Goal: Check status: Check status

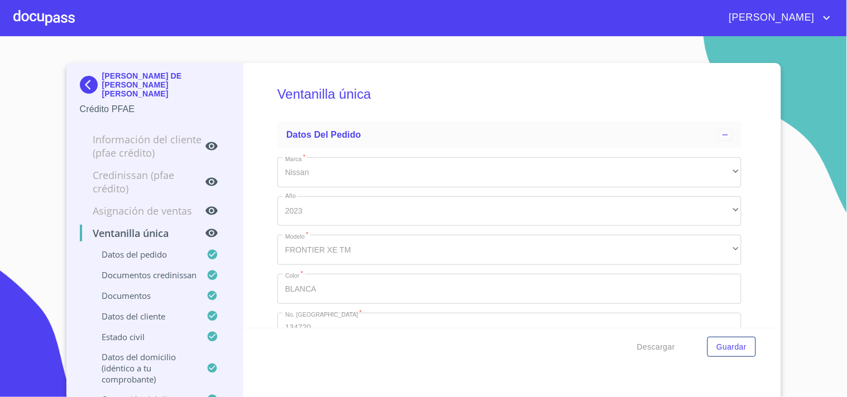
click at [53, 29] on div at bounding box center [43, 18] width 61 height 36
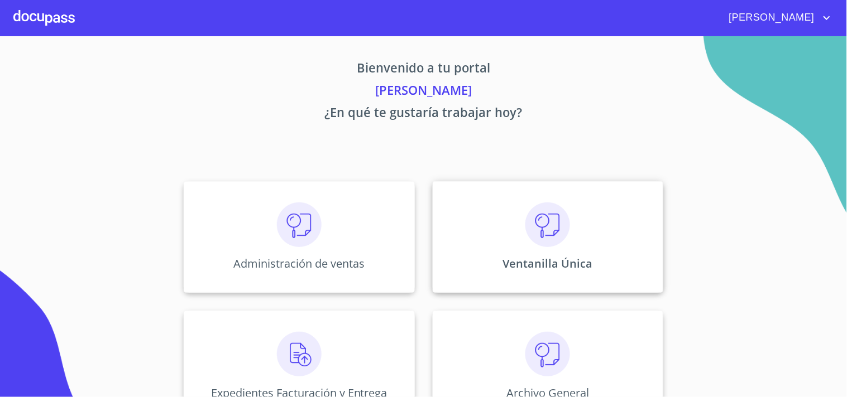
click at [599, 226] on div "Ventanilla Única" at bounding box center [548, 237] width 231 height 112
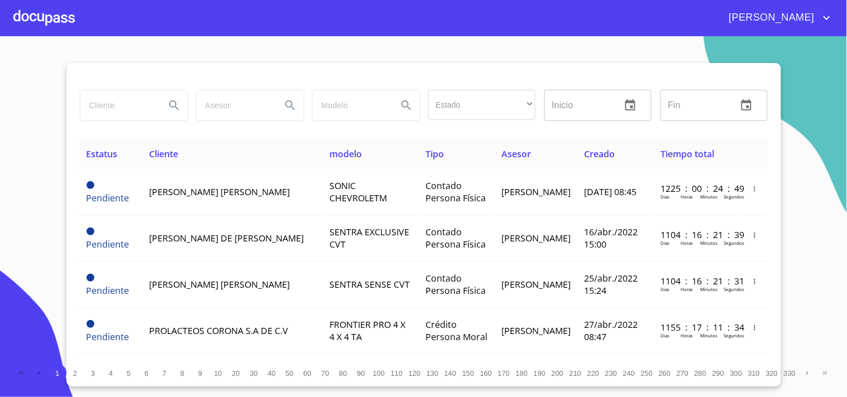
click at [84, 107] on input "search" at bounding box center [118, 105] width 76 height 30
type input "o"
type input "[PERSON_NAME]"
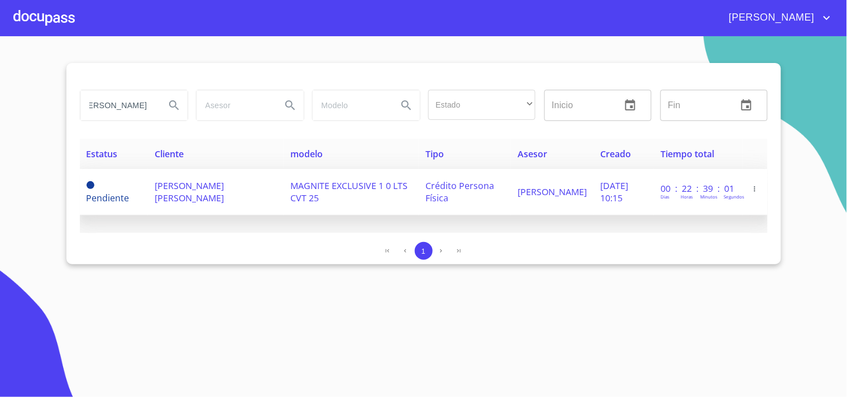
scroll to position [0, 0]
click at [467, 185] on span "Crédito Persona Física" at bounding box center [459, 192] width 69 height 25
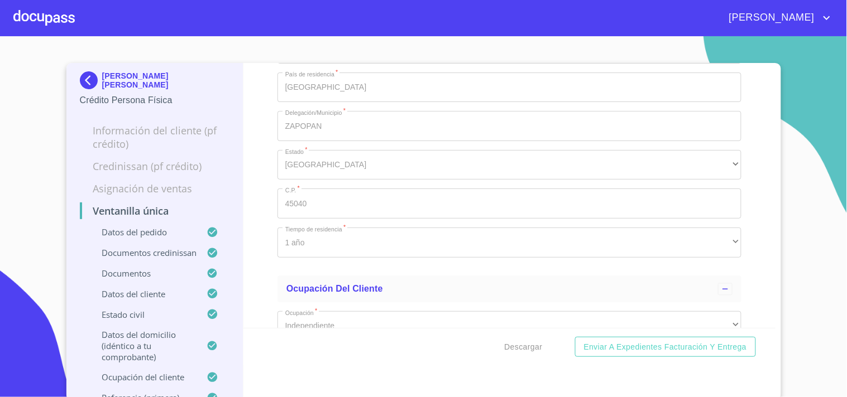
scroll to position [3658, 0]
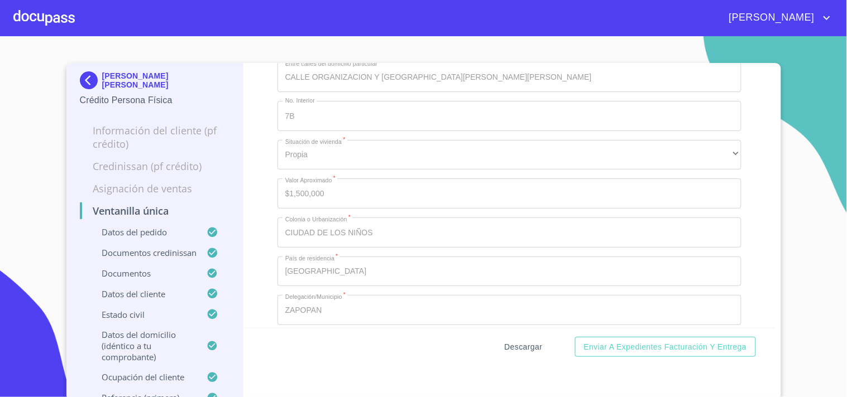
click at [516, 343] on span "Descargar" at bounding box center [524, 347] width 38 height 14
click at [71, 17] on div at bounding box center [43, 18] width 61 height 36
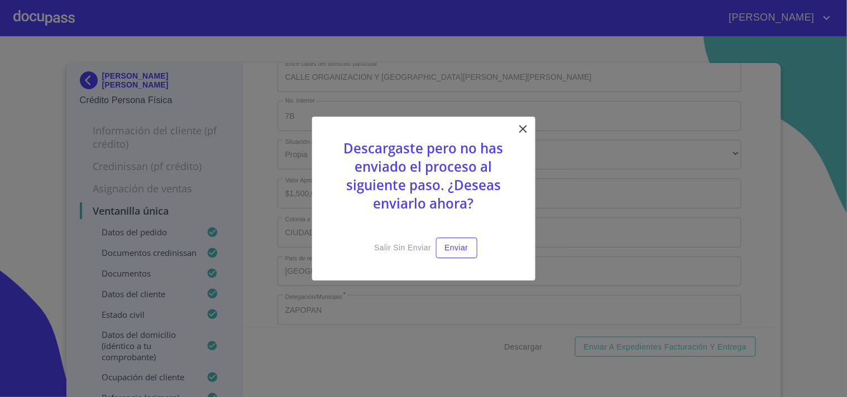
click at [521, 127] on icon at bounding box center [523, 129] width 8 height 8
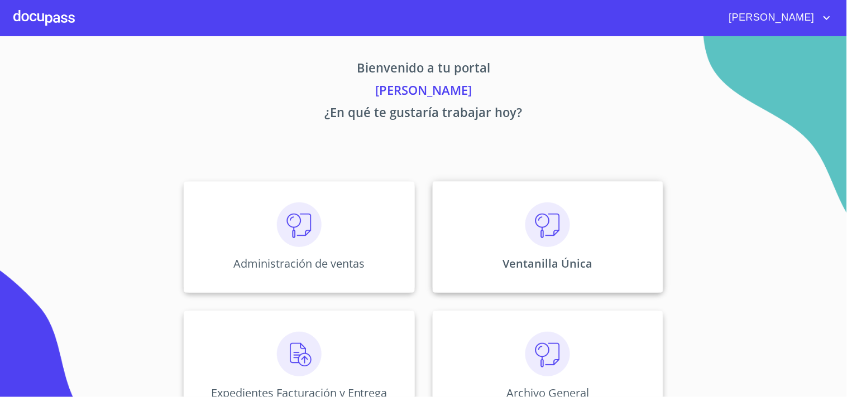
click at [546, 238] on img at bounding box center [547, 225] width 45 height 45
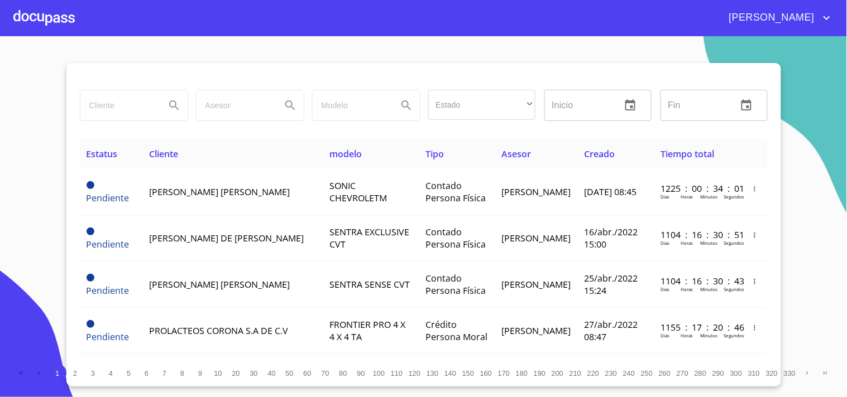
click at [148, 110] on input "search" at bounding box center [118, 105] width 76 height 30
type input "[PERSON_NAME]"
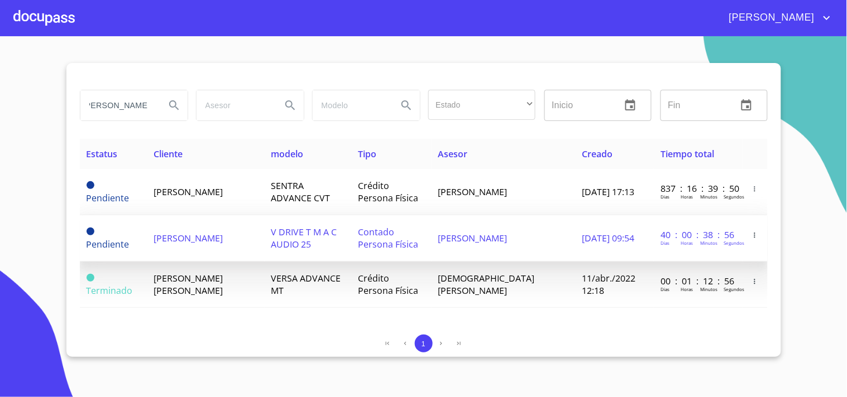
scroll to position [0, 0]
click at [386, 237] on td "Contado Persona Física" at bounding box center [391, 238] width 80 height 46
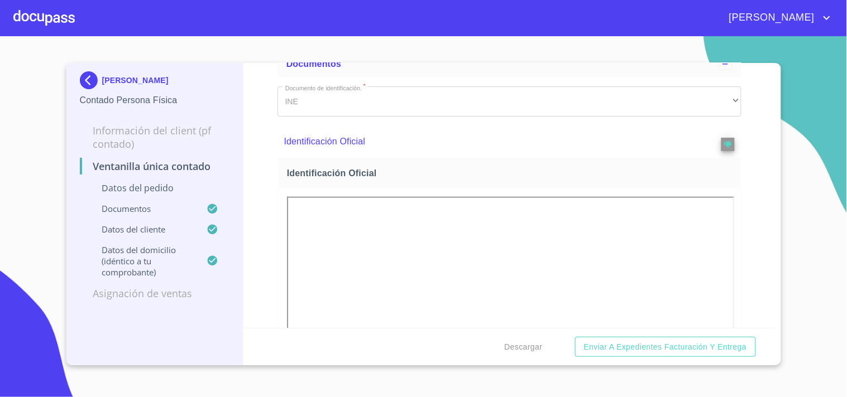
scroll to position [434, 0]
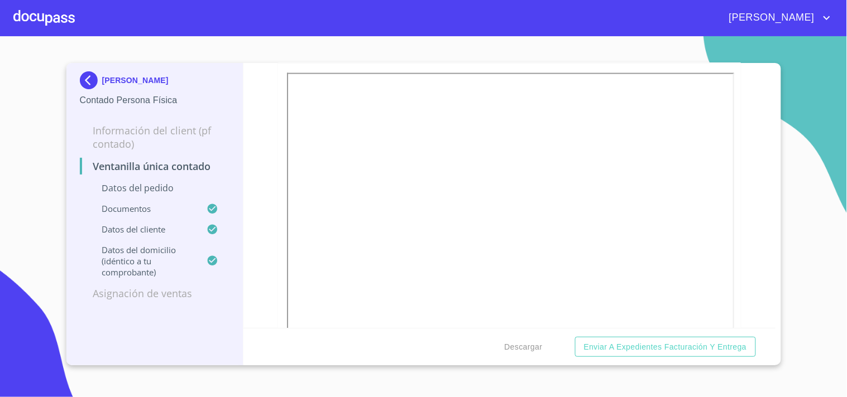
click at [35, 13] on div at bounding box center [43, 18] width 61 height 36
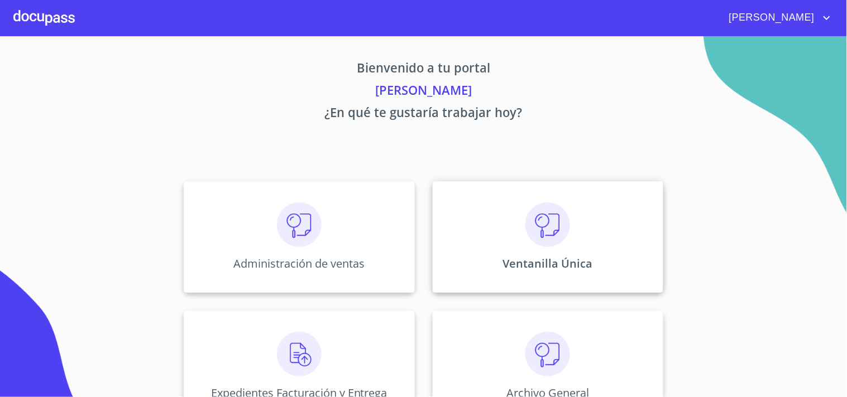
click at [558, 226] on img at bounding box center [547, 225] width 45 height 45
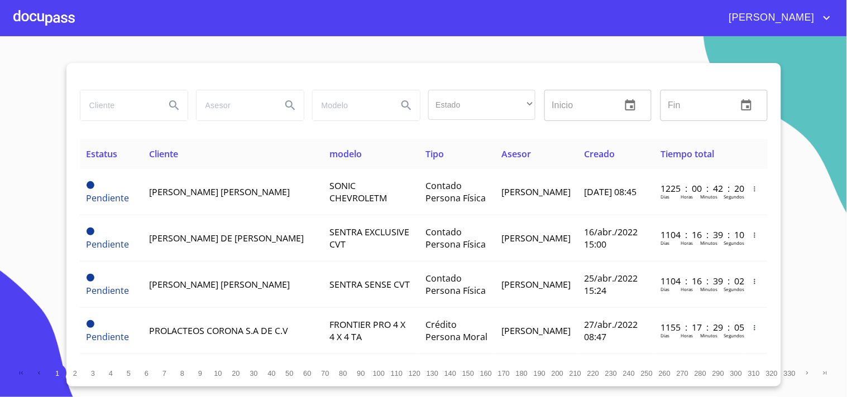
click at [87, 98] on input "search" at bounding box center [118, 105] width 76 height 30
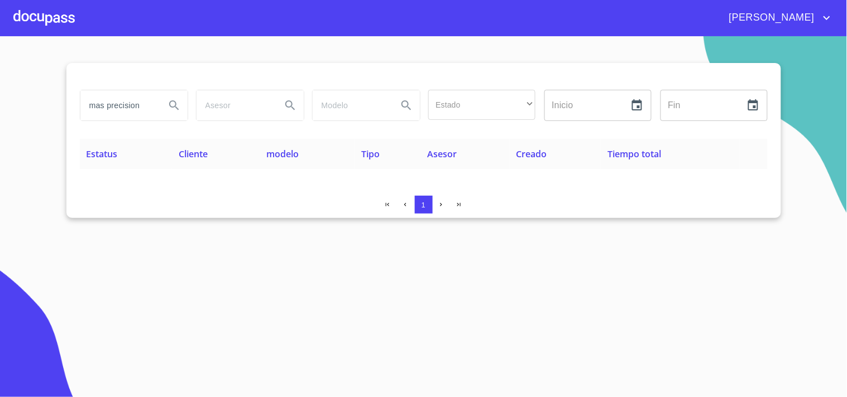
click at [106, 108] on input "mas precision" at bounding box center [118, 105] width 76 height 30
click at [101, 107] on input "mas precision" at bounding box center [118, 105] width 76 height 30
type input "mass precision"
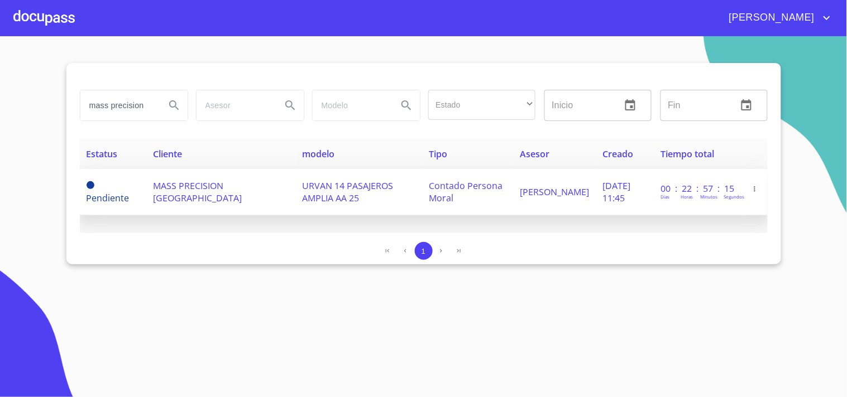
click at [238, 207] on td "MASS PRECISION [GEOGRAPHIC_DATA]" at bounding box center [220, 192] width 149 height 46
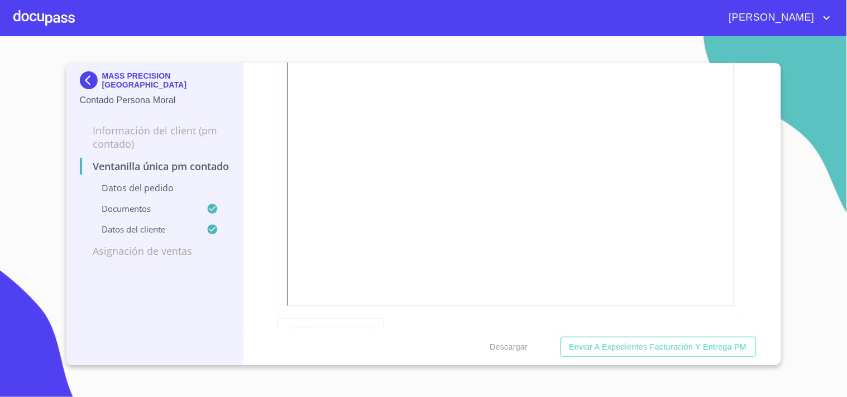
scroll to position [992, 0]
